Goal: Check status

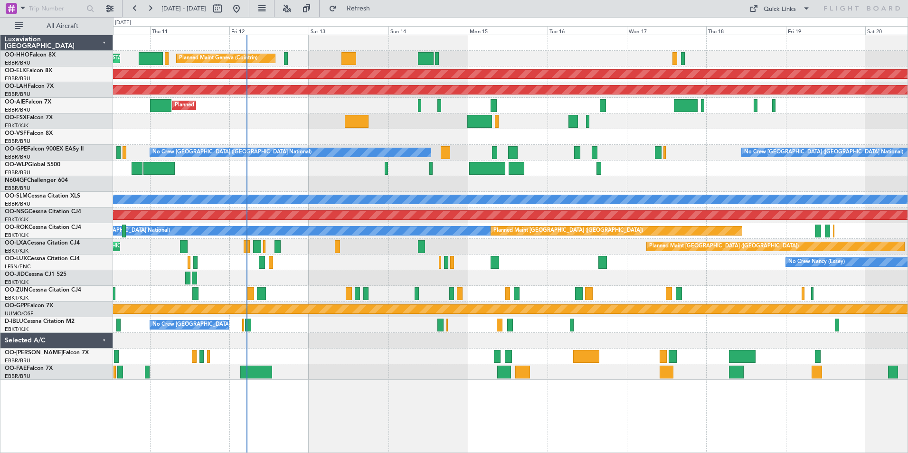
click at [581, 249] on div "Planned Maint [GEOGRAPHIC_DATA] ([GEOGRAPHIC_DATA] National) Planned Maint [GEO…" at bounding box center [510, 247] width 794 height 16
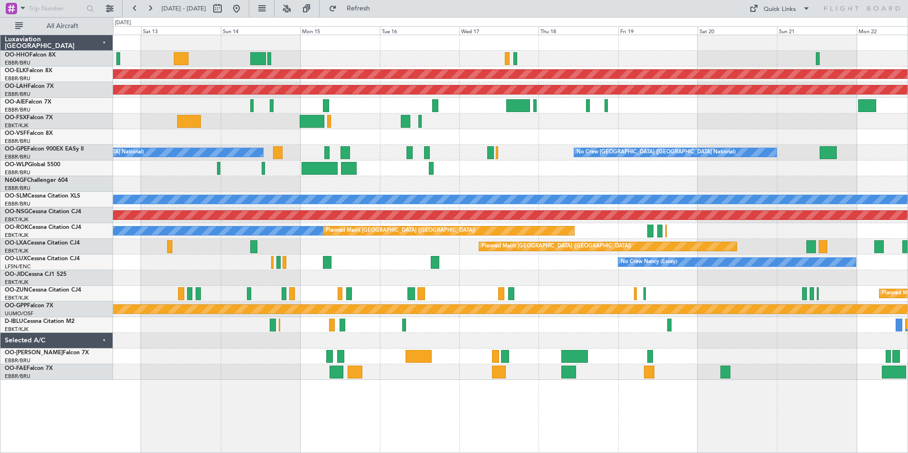
click at [633, 166] on div at bounding box center [510, 169] width 794 height 16
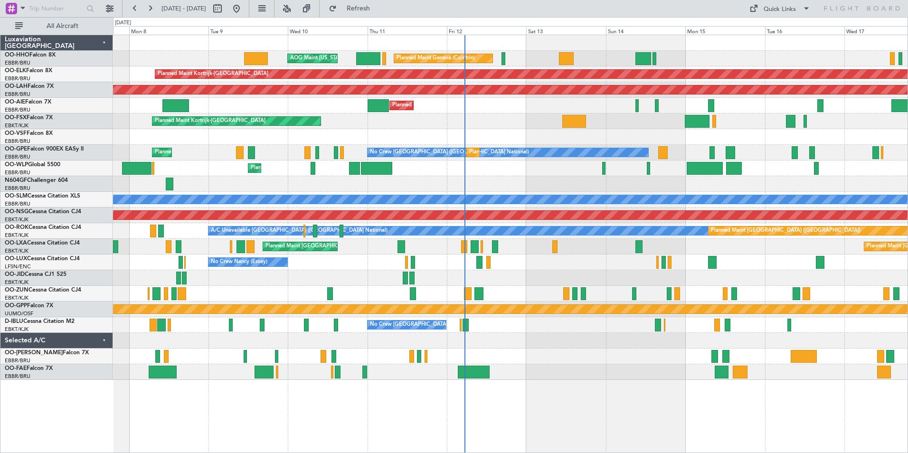
click at [796, 222] on div "Planned Maint Geneva (Cointrin) AOG Maint [US_STATE] ([GEOGRAPHIC_DATA]) Planne…" at bounding box center [510, 207] width 794 height 345
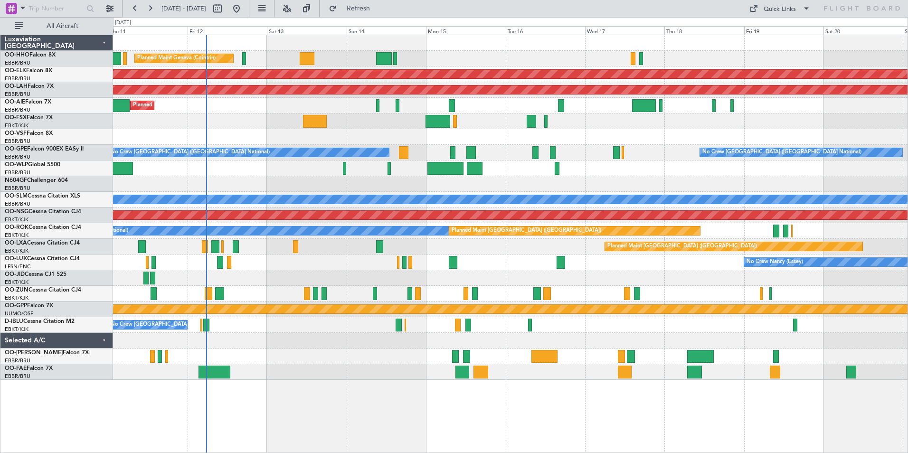
click at [491, 162] on div "Planned Maint Geneva (Cointrin) AOG Maint [US_STATE] ([GEOGRAPHIC_DATA]) Planne…" at bounding box center [510, 207] width 794 height 345
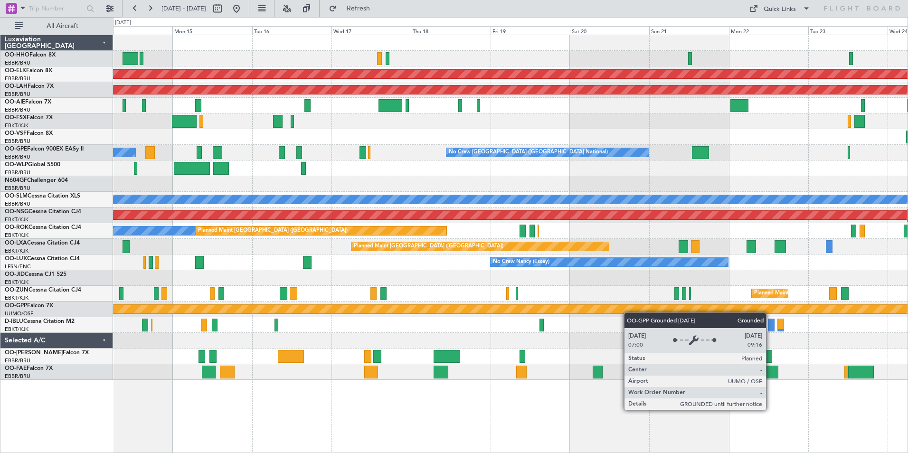
click at [593, 312] on div "Planned Maint Geneva (Cointrin) Planned Maint [GEOGRAPHIC_DATA]-[GEOGRAPHIC_DAT…" at bounding box center [510, 207] width 794 height 345
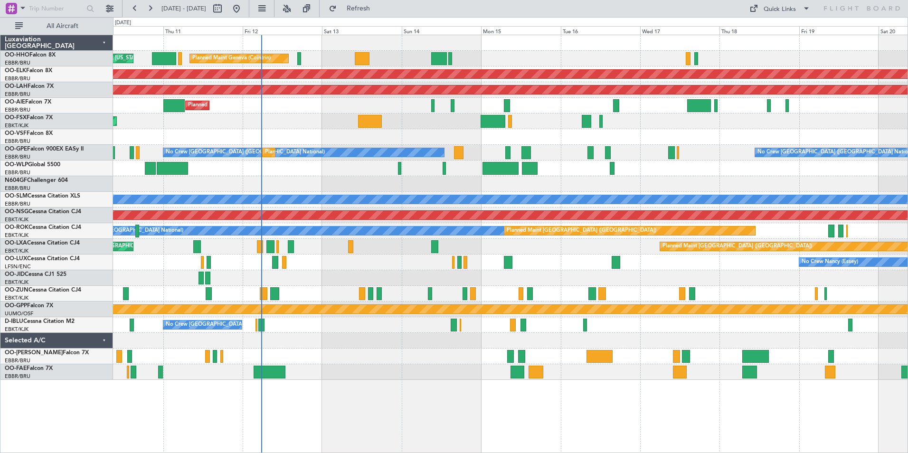
click at [717, 174] on div "Planned Maint Liege" at bounding box center [510, 169] width 794 height 16
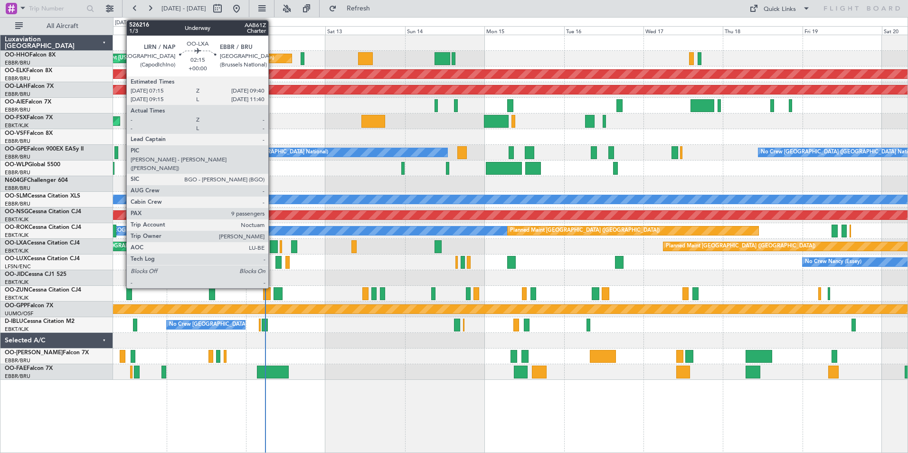
click at [273, 246] on div at bounding box center [274, 246] width 8 height 13
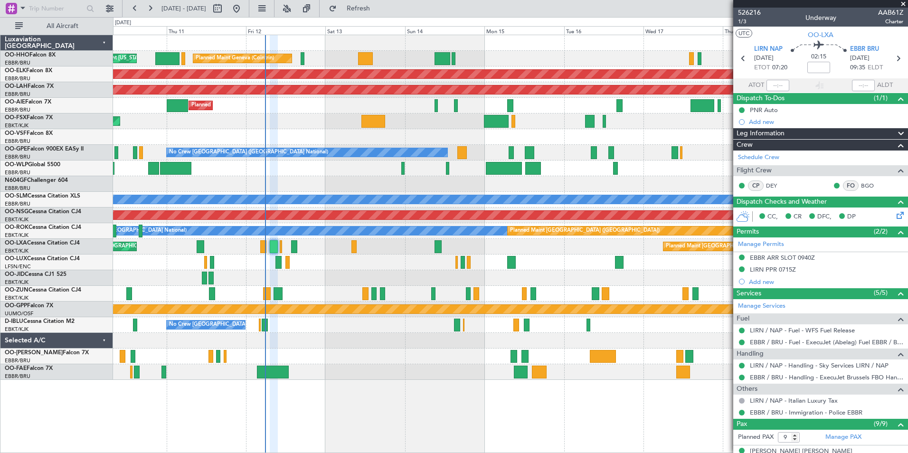
click at [904, 5] on span at bounding box center [902, 4] width 9 height 9
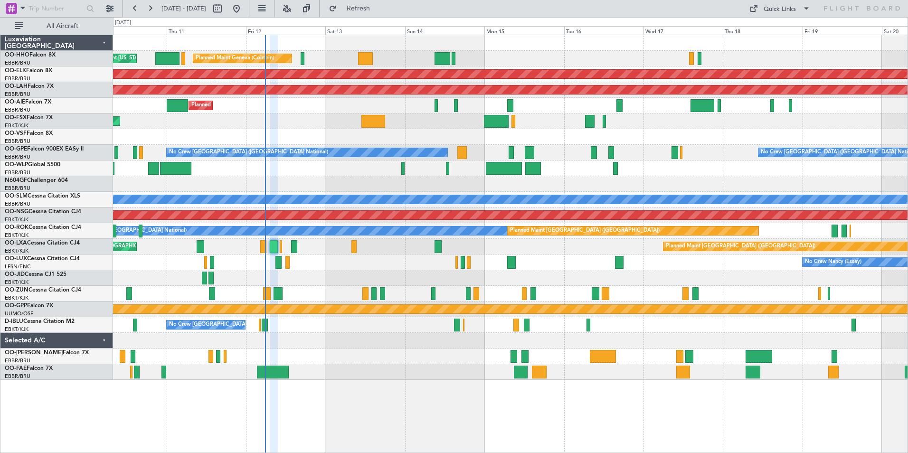
type input "0"
